Goal: Task Accomplishment & Management: Manage account settings

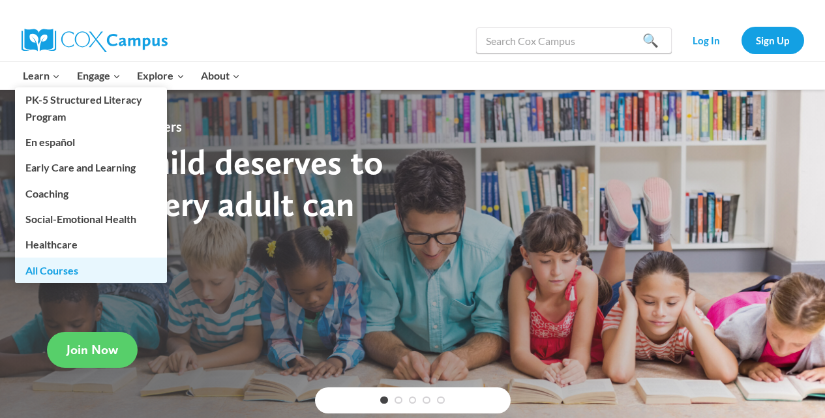
click at [51, 264] on link "All Courses" at bounding box center [91, 270] width 152 height 25
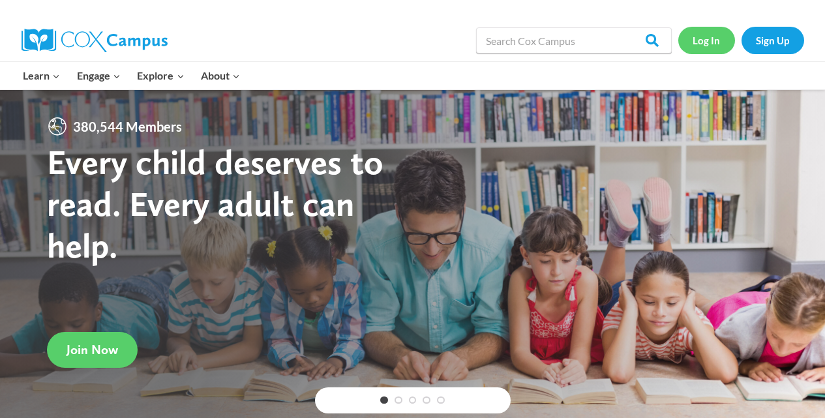
click at [711, 35] on link "Log In" at bounding box center [706, 40] width 57 height 27
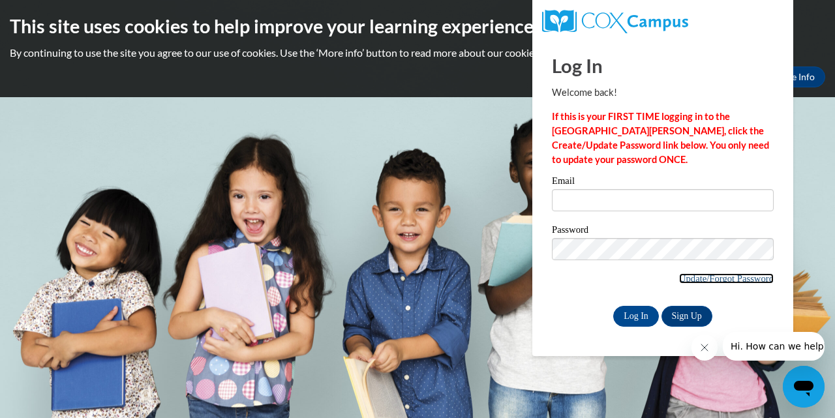
click at [704, 278] on link "Update/Forgot Password" at bounding box center [726, 278] width 95 height 10
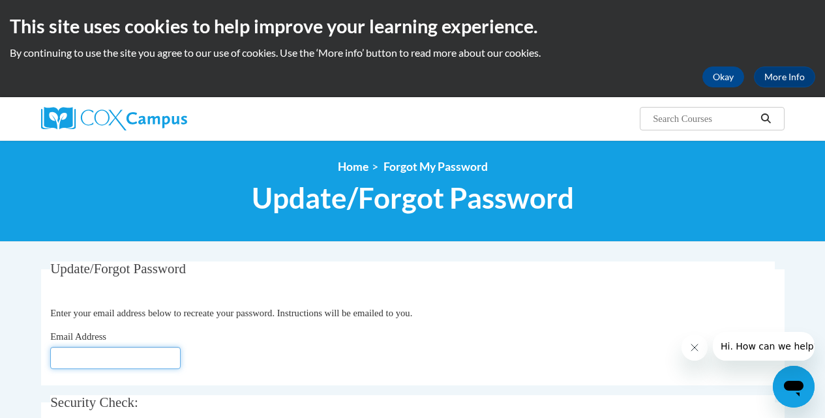
click at [98, 353] on input "Email Address" at bounding box center [115, 358] width 130 height 22
type input "jahughes@chattooga.k12.ga.us"
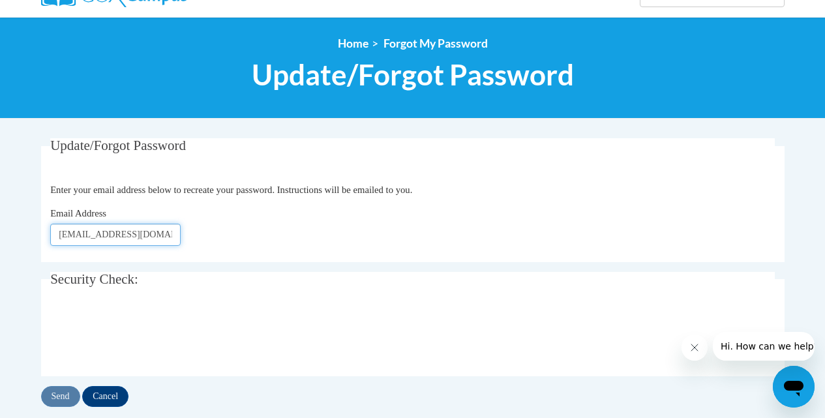
scroll to position [149, 0]
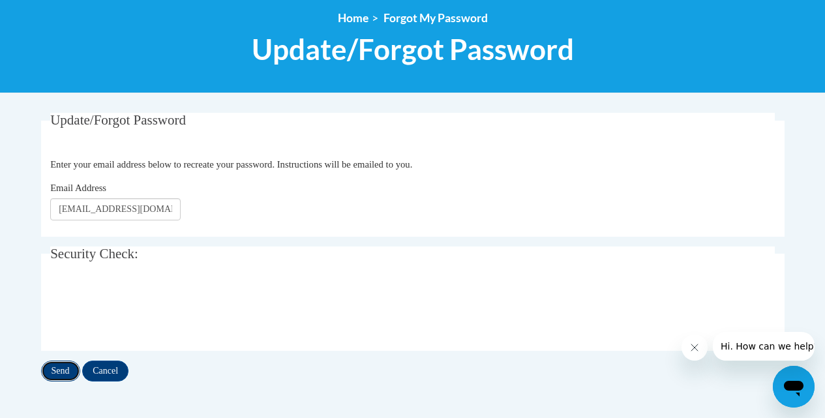
click at [63, 372] on input "Send" at bounding box center [60, 371] width 39 height 21
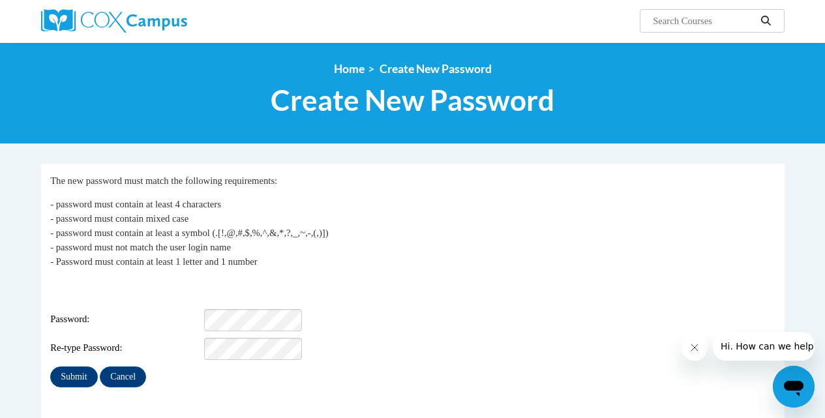
scroll to position [113, 0]
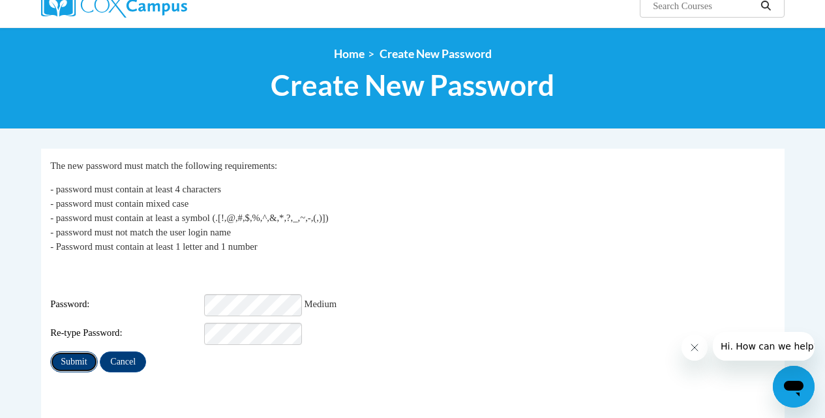
click at [82, 352] on input "Submit" at bounding box center [73, 361] width 47 height 21
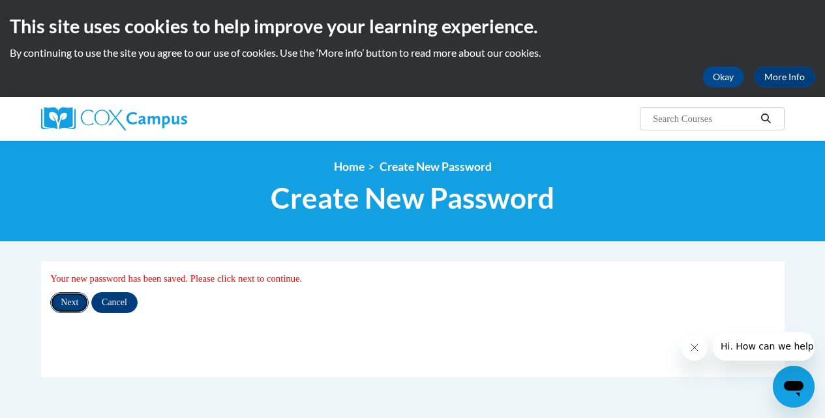
click at [65, 297] on input "Next" at bounding box center [69, 302] width 38 height 21
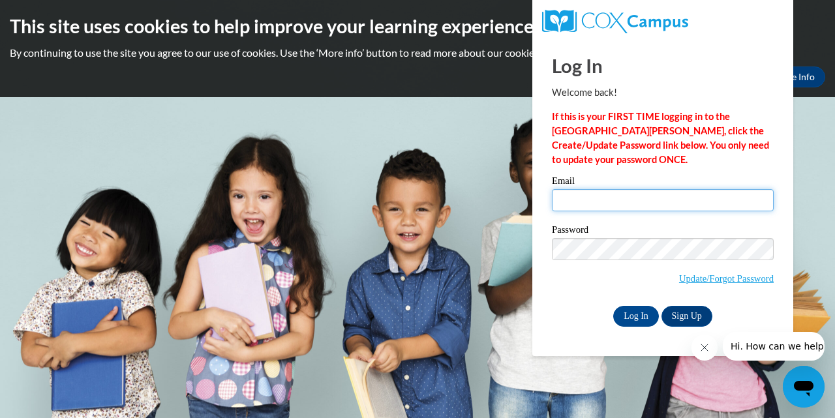
click at [596, 198] on input "Email" at bounding box center [663, 200] width 222 height 22
type input "jahughes@chattooga.k12.ga.us"
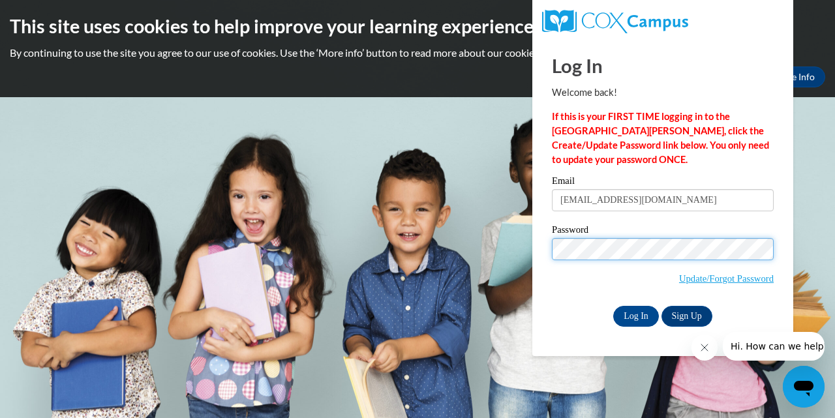
click at [613, 306] on input "Log In" at bounding box center [636, 316] width 46 height 21
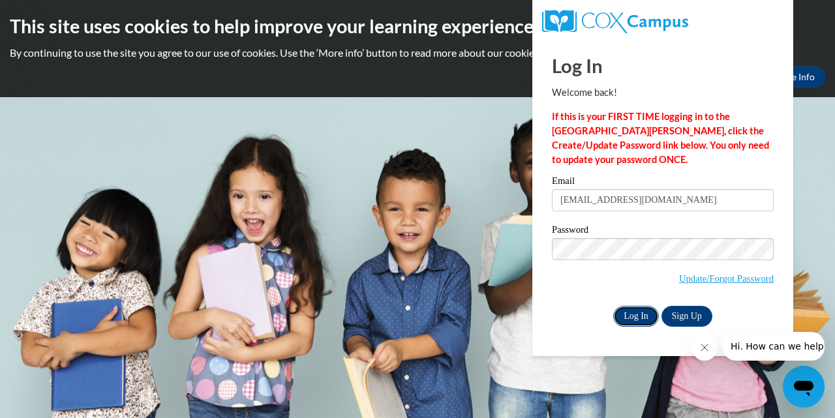
click at [620, 312] on input "Log In" at bounding box center [636, 316] width 46 height 21
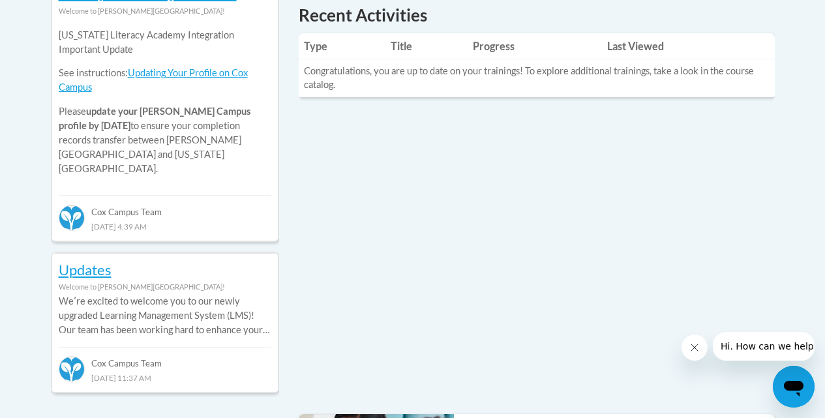
scroll to position [610, 0]
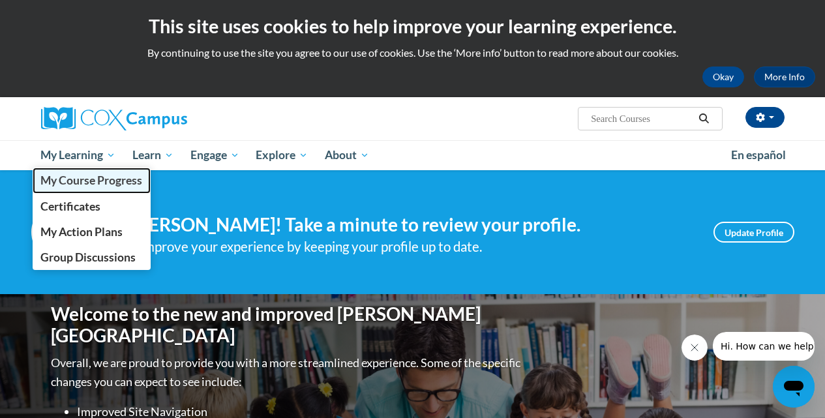
click at [106, 181] on span "My Course Progress" at bounding box center [91, 180] width 102 height 14
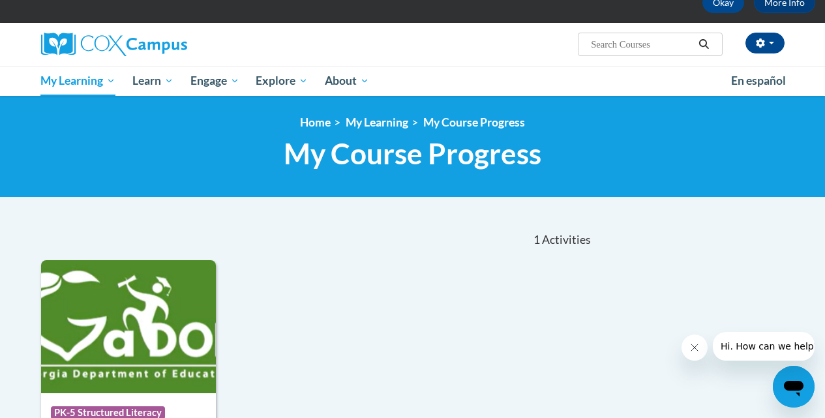
scroll to position [59, 0]
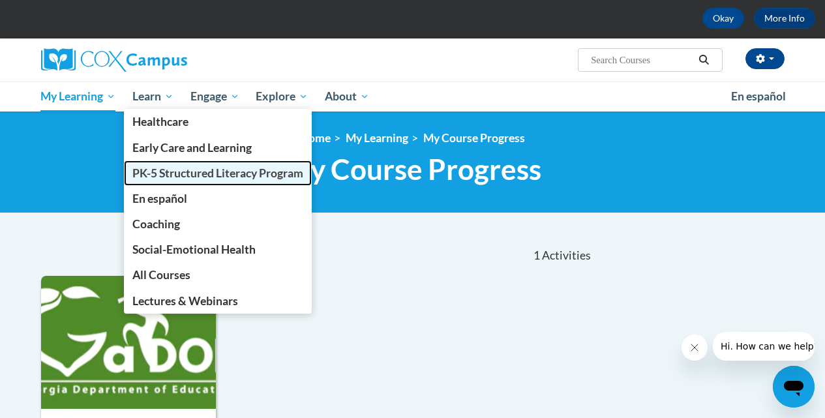
click at [171, 171] on span "PK-5 Structured Literacy Program" at bounding box center [217, 173] width 171 height 14
